Goal: Register for event/course: Sign up to attend an event or enroll in a course

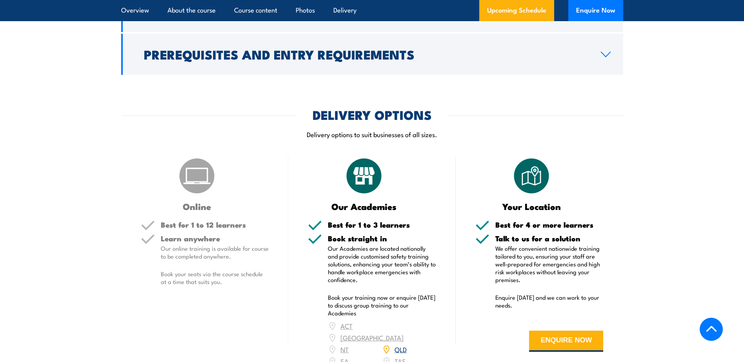
scroll to position [902, 0]
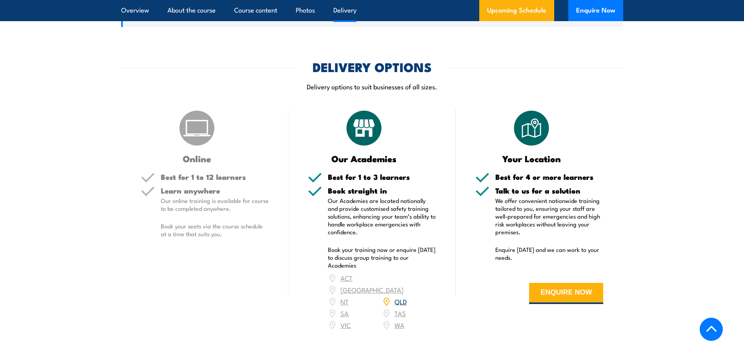
click at [217, 12] on ul "Overview About the course Course content Photos Delivery" at bounding box center [238, 10] width 235 height 21
click at [197, 6] on link "About the course" at bounding box center [192, 10] width 48 height 21
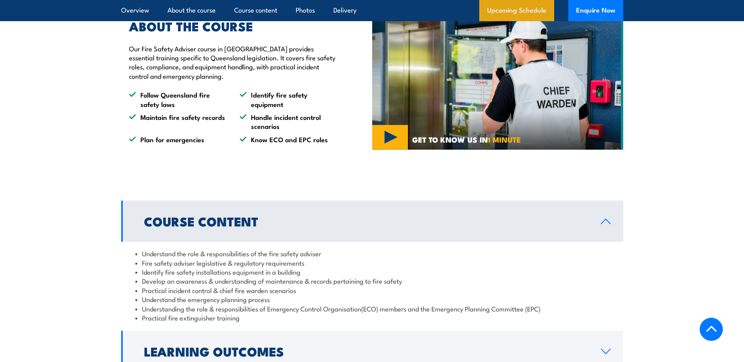
scroll to position [484, 0]
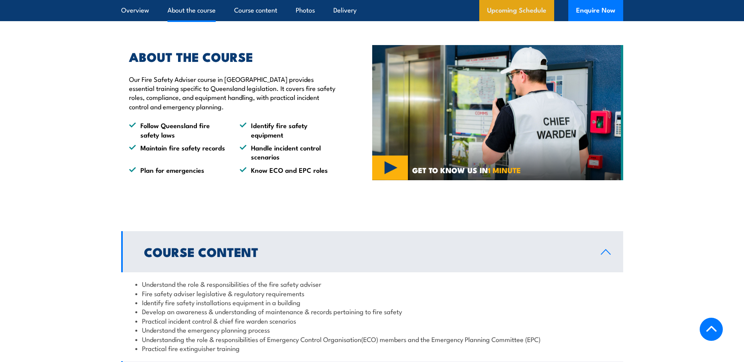
click at [527, 8] on link "Upcoming Schedule" at bounding box center [516, 10] width 75 height 21
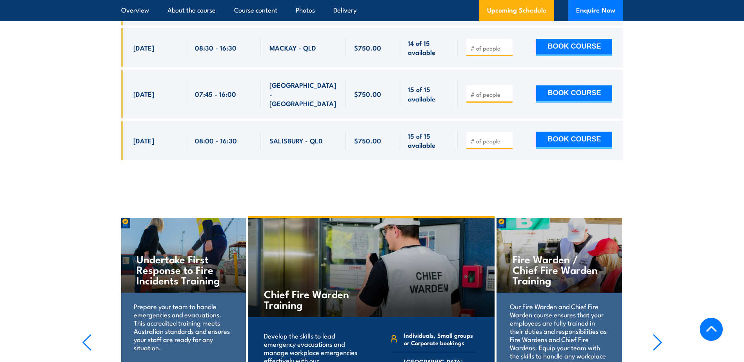
scroll to position [1676, 0]
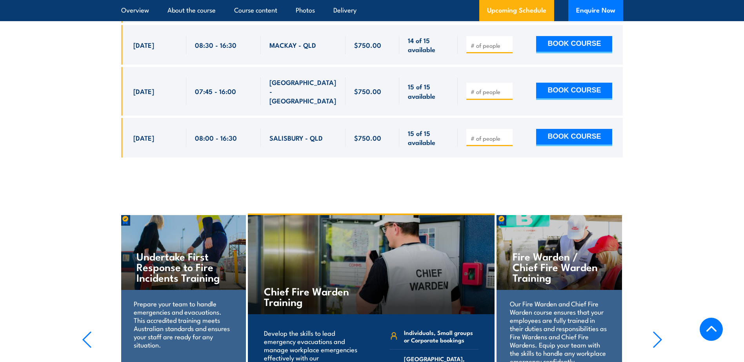
click at [311, 118] on div "SALISBURY - QLD" at bounding box center [303, 138] width 85 height 40
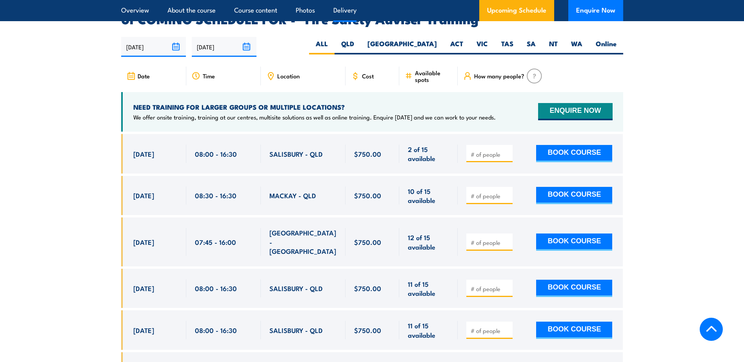
scroll to position [1127, 0]
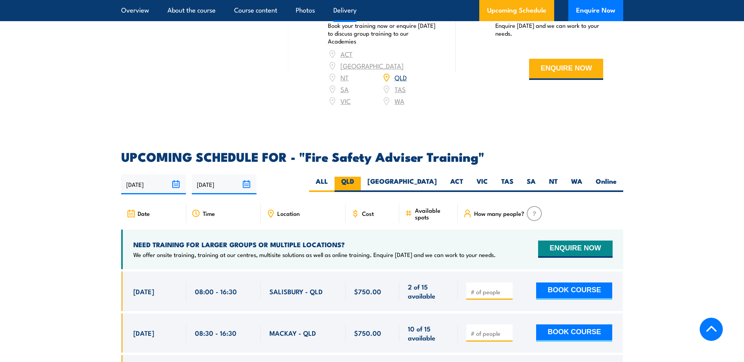
click at [361, 190] on label "QLD" at bounding box center [348, 184] width 26 height 15
click at [359, 182] on input "QLD" at bounding box center [356, 179] width 5 height 5
radio input "true"
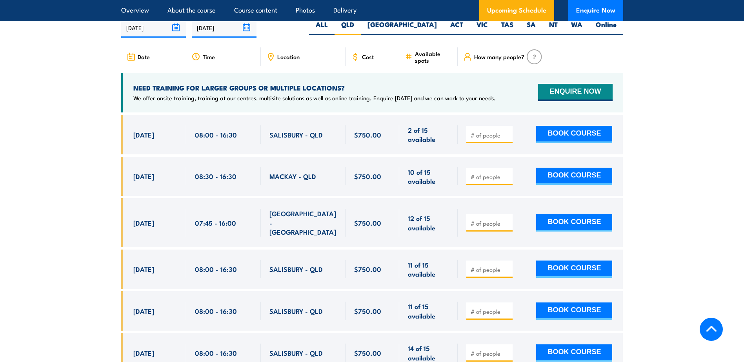
click at [284, 60] on span "Location" at bounding box center [288, 56] width 22 height 7
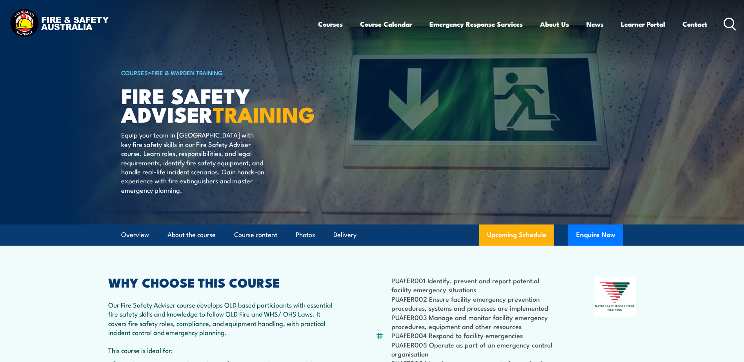
click at [729, 25] on icon at bounding box center [730, 24] width 13 height 13
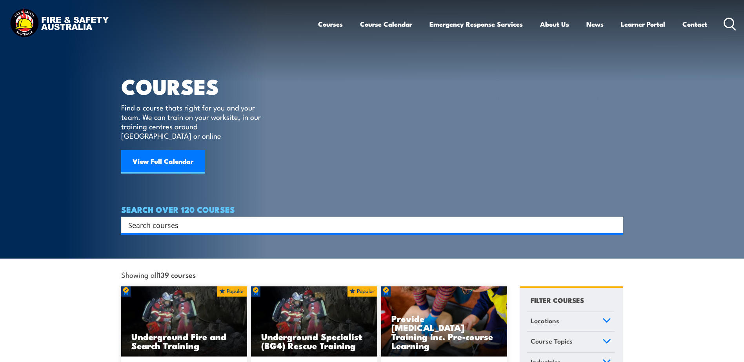
click at [177, 219] on input "Search input" at bounding box center [367, 225] width 478 height 12
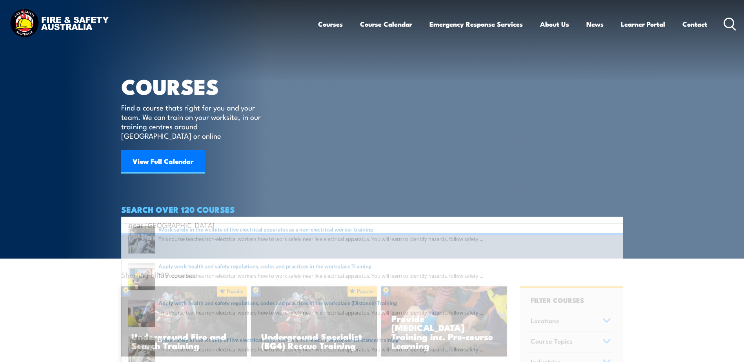
type input "near sunshine coast"
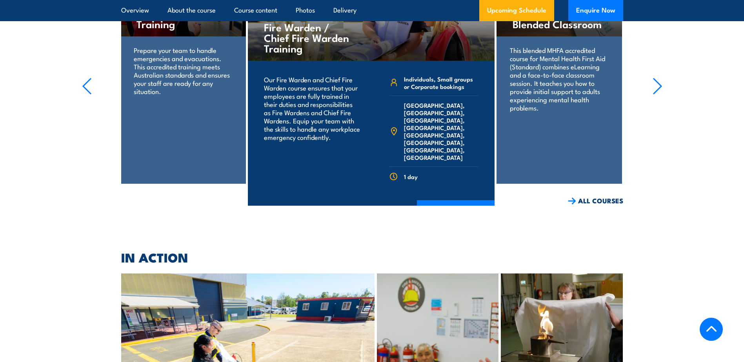
scroll to position [3671, 0]
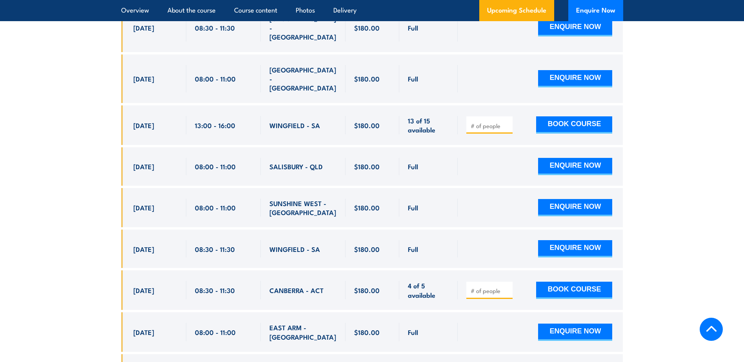
scroll to position [1687, 0]
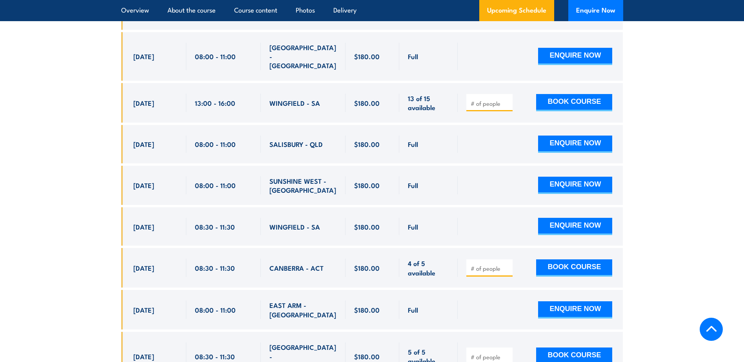
click at [294, 140] on span "SALISBURY - QLD" at bounding box center [296, 144] width 53 height 9
click at [307, 222] on span "WINGFIELD - SA" at bounding box center [295, 226] width 51 height 9
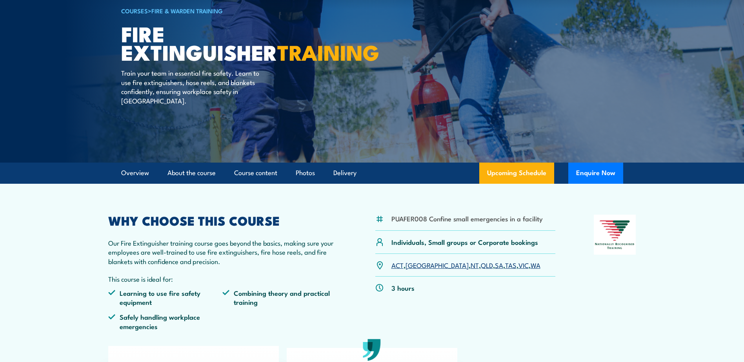
scroll to position [0, 0]
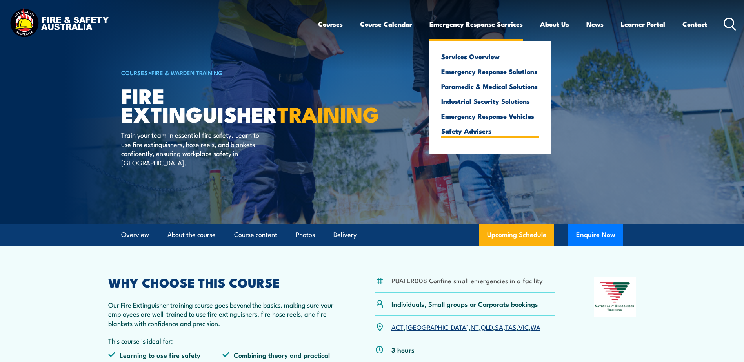
click at [461, 133] on link "Safety Advisers" at bounding box center [490, 131] width 98 height 7
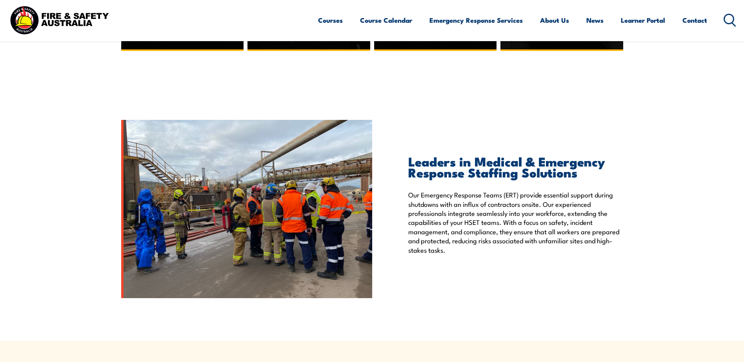
scroll to position [1020, 0]
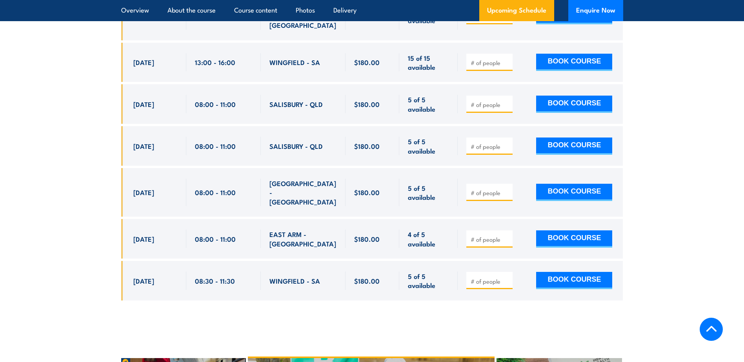
scroll to position [3374, 0]
